Goal: Transaction & Acquisition: Purchase product/service

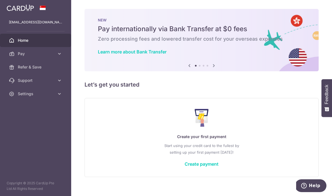
click at [0, 0] on icon "button" at bounding box center [0, 0] width 0 height 0
click at [50, 68] on span "Refer & Save" at bounding box center [36, 67] width 37 height 6
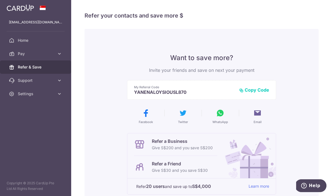
click at [0, 0] on icon "button" at bounding box center [0, 0] width 0 height 0
click at [15, 51] on link "Pay" at bounding box center [35, 53] width 71 height 13
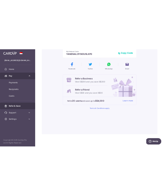
scroll to position [23, 0]
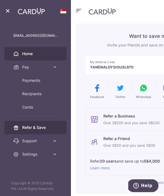
click at [20, 52] on link "Home" at bounding box center [35, 53] width 62 height 13
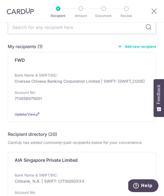
scroll to position [29, 0]
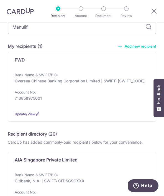
type input "Manulife"
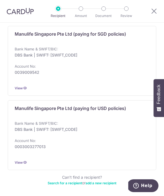
scroll to position [111, 0]
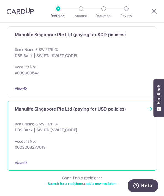
click at [23, 131] on p "DBS Bank | SWIFT: DBSSSGSGXXX" at bounding box center [81, 130] width 132 height 6
click at [35, 142] on p "Account No:" at bounding box center [25, 141] width 21 height 4
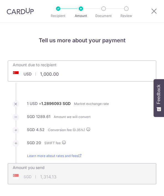
click at [61, 77] on input "1,000.00" at bounding box center [51, 74] width 86 height 13
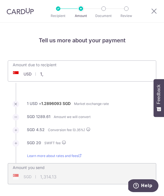
type input "1"
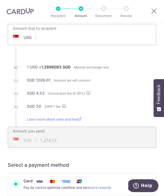
scroll to position [38, 0]
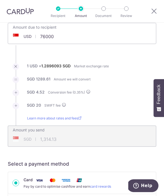
click button "Add Card" at bounding box center [0, 0] width 0 height 0
click at [104, 101] on li "SGD 4.52 Conversion fee ( 0.35 %)" at bounding box center [82, 95] width 149 height 13
type input "76,000.00"
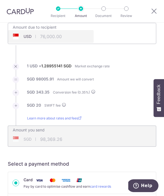
type input "98,369.26"
click at [88, 133] on div "Amount you send SGD 98,369.26 98369.26" at bounding box center [82, 132] width 148 height 13
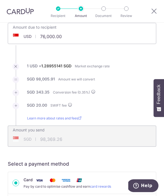
click at [111, 35] on div "Amount due to recipient USD 76,000.00 76000" at bounding box center [82, 29] width 148 height 13
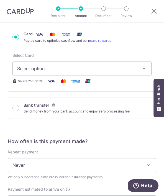
scroll to position [184, 0]
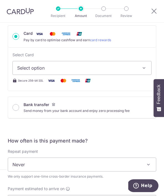
click at [118, 70] on span "Select option" at bounding box center [78, 67] width 122 height 7
click at [124, 62] on div at bounding box center [82, 98] width 164 height 196
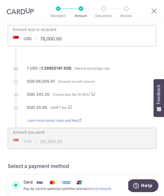
scroll to position [23, 0]
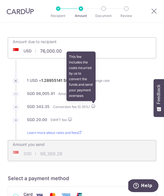
click at [96, 108] on span at bounding box center [93, 106] width 4 height 4
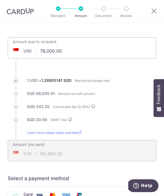
click at [135, 125] on li "SGD 20.00 SWIFT fee" at bounding box center [82, 123] width 149 height 13
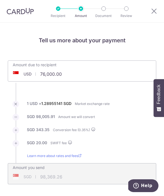
scroll to position [0, 0]
click at [157, 13] on icon at bounding box center [154, 11] width 7 height 7
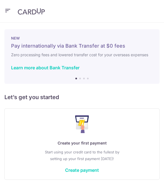
click at [9, 12] on icon "button" at bounding box center [7, 10] width 7 height 7
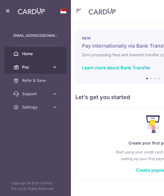
click at [53, 70] on link "Pay" at bounding box center [35, 66] width 62 height 13
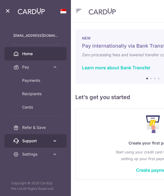
click at [47, 141] on span "Support" at bounding box center [36, 141] width 28 height 6
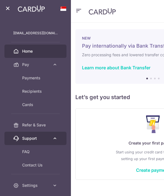
scroll to position [2, 0]
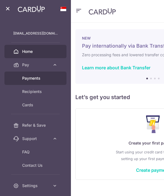
click at [24, 79] on span "Payments" at bounding box center [40, 78] width 36 height 6
